Goal: Transaction & Acquisition: Purchase product/service

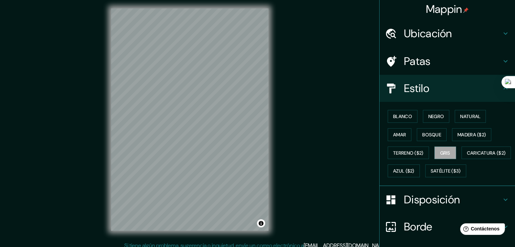
scroll to position [8, 0]
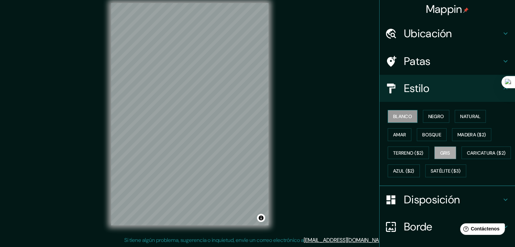
click at [387, 115] on button "Blanco" at bounding box center [402, 116] width 30 height 13
click at [437, 114] on font "Negro" at bounding box center [436, 116] width 16 height 6
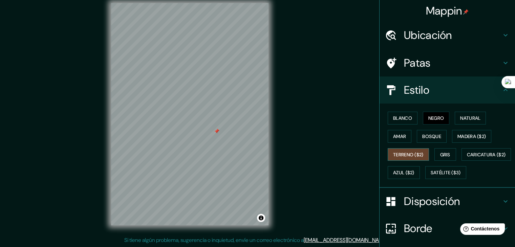
scroll to position [0, 0]
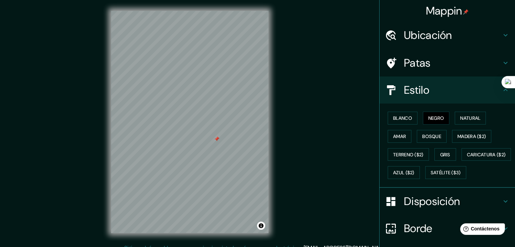
click at [483, 64] on h4 "Patas" at bounding box center [452, 63] width 97 height 14
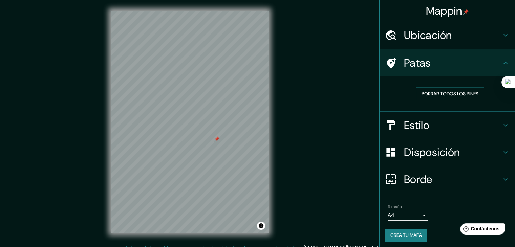
click at [390, 97] on div "Borrar todos los pines" at bounding box center [449, 93] width 119 height 13
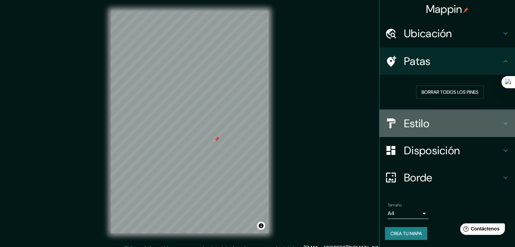
click at [462, 118] on h4 "Estilo" at bounding box center [452, 124] width 97 height 14
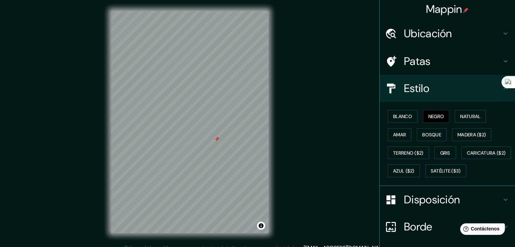
scroll to position [68, 0]
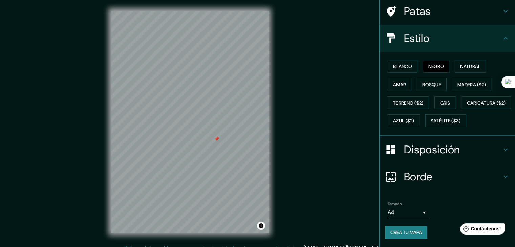
click at [433, 149] on font "Disposición" at bounding box center [432, 149] width 56 height 14
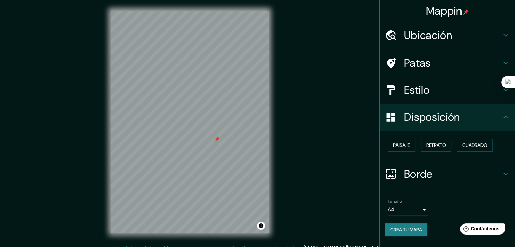
scroll to position [8, 0]
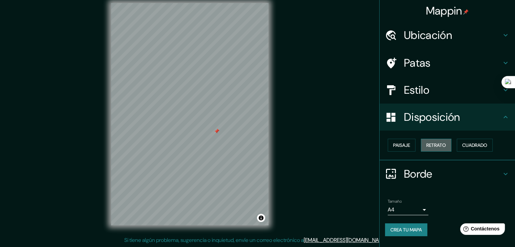
click at [440, 141] on font "Retrato" at bounding box center [436, 145] width 20 height 9
click at [467, 142] on font "Cuadrado" at bounding box center [474, 145] width 25 height 6
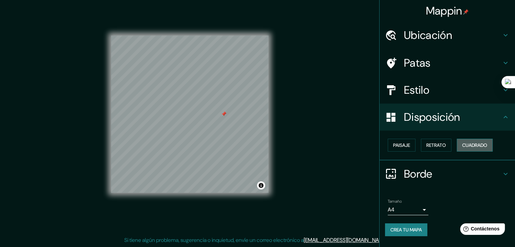
click at [468, 144] on font "Cuadrado" at bounding box center [474, 145] width 25 height 6
click at [471, 146] on font "Cuadrado" at bounding box center [474, 145] width 25 height 6
click at [393, 148] on font "Paisaje" at bounding box center [401, 145] width 17 height 9
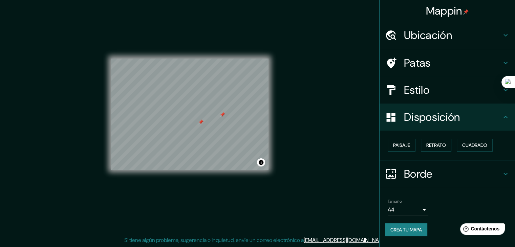
click at [453, 174] on h4 "Borde" at bounding box center [452, 174] width 97 height 14
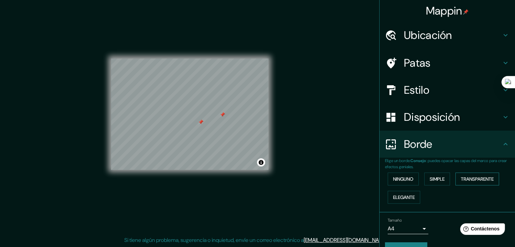
drag, startPoint x: 453, startPoint y: 179, endPoint x: 459, endPoint y: 179, distance: 6.4
click at [456, 179] on div "Ninguno Simple Transparente Elegante" at bounding box center [450, 188] width 130 height 37
click at [460, 179] on font "Transparente" at bounding box center [476, 179] width 33 height 6
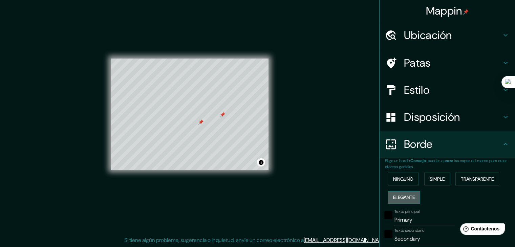
click at [401, 194] on font "Elegante" at bounding box center [404, 197] width 22 height 6
click at [394, 183] on button "Ninguno" at bounding box center [402, 179] width 31 height 13
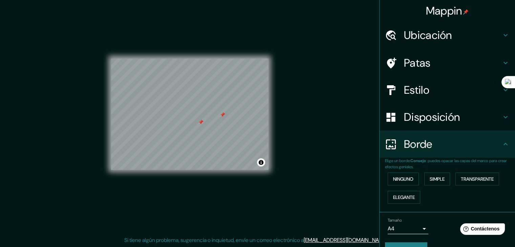
scroll to position [0, 0]
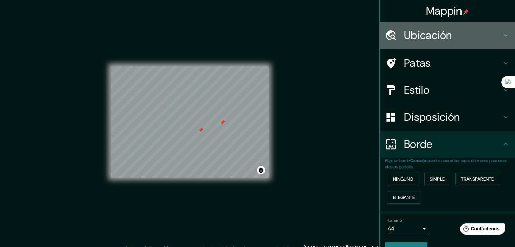
click at [417, 40] on font "Ubicación" at bounding box center [428, 35] width 48 height 14
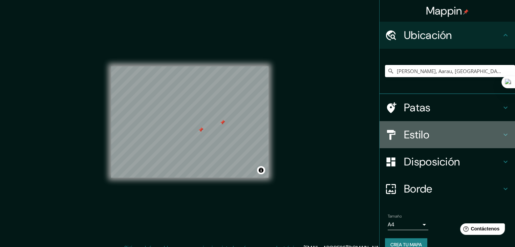
click at [404, 138] on font "Estilo" at bounding box center [416, 135] width 25 height 14
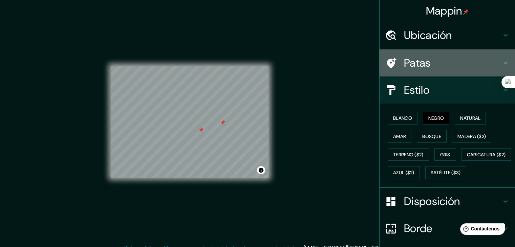
click at [501, 60] on icon at bounding box center [505, 63] width 8 height 8
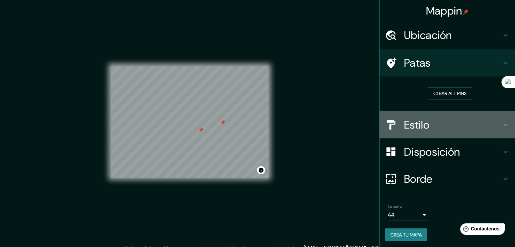
click at [424, 128] on font "Estilo" at bounding box center [416, 125] width 25 height 14
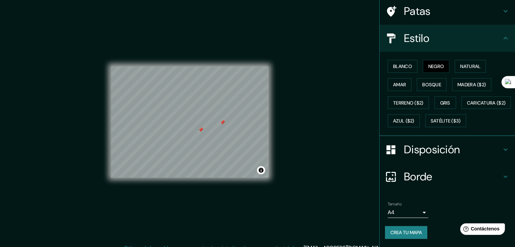
scroll to position [8, 0]
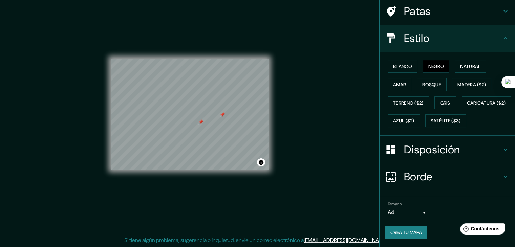
click at [329, 125] on div "Mappin Ubicación Damm, Aarau, Argovia, Suiza Maldita sea Aarau, Argovia, Suiza …" at bounding box center [257, 119] width 515 height 255
click at [238, 59] on div at bounding box center [189, 59] width 157 height 0
click at [218, 131] on div at bounding box center [216, 130] width 5 height 5
click at [239, 125] on div at bounding box center [237, 122] width 5 height 5
click at [394, 60] on button "Blanco" at bounding box center [402, 66] width 30 height 13
